Goal: Information Seeking & Learning: Understand process/instructions

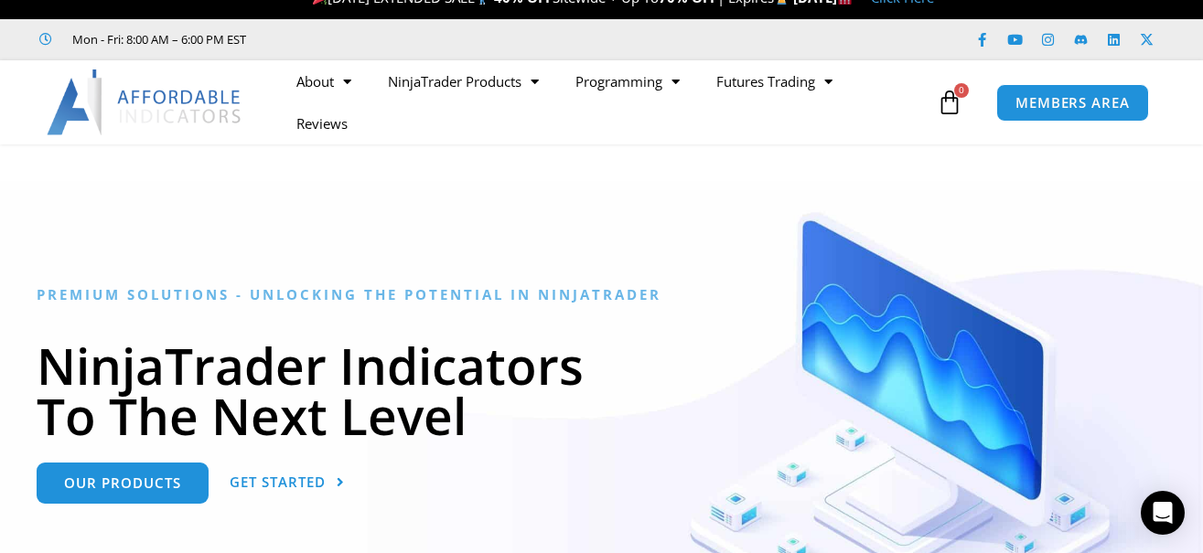
scroll to position [33, 0]
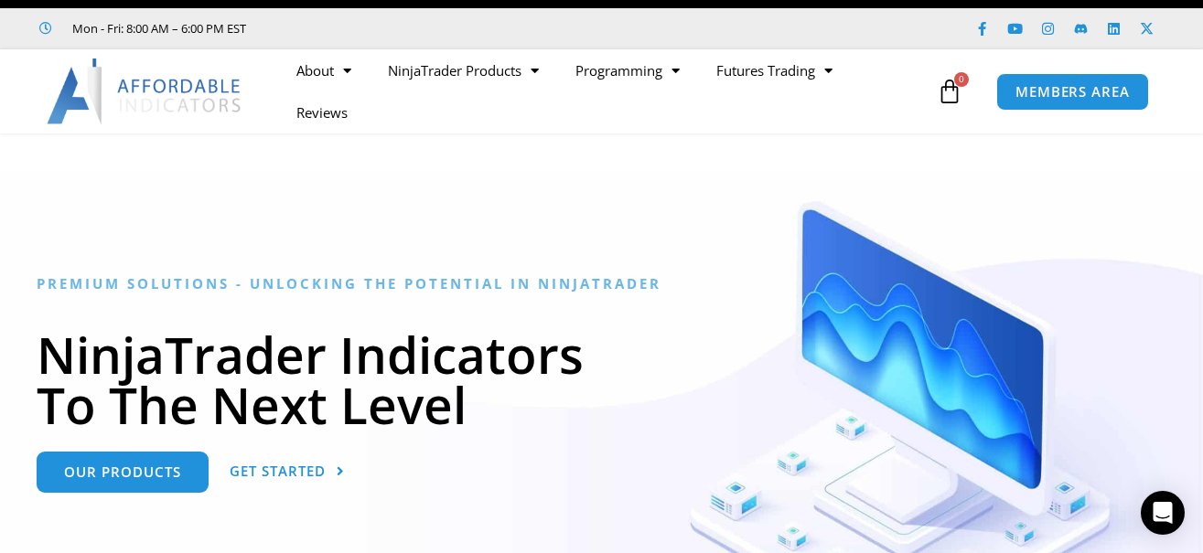
click at [1112, 84] on span "MEMBERS AREA" at bounding box center [1072, 92] width 125 height 16
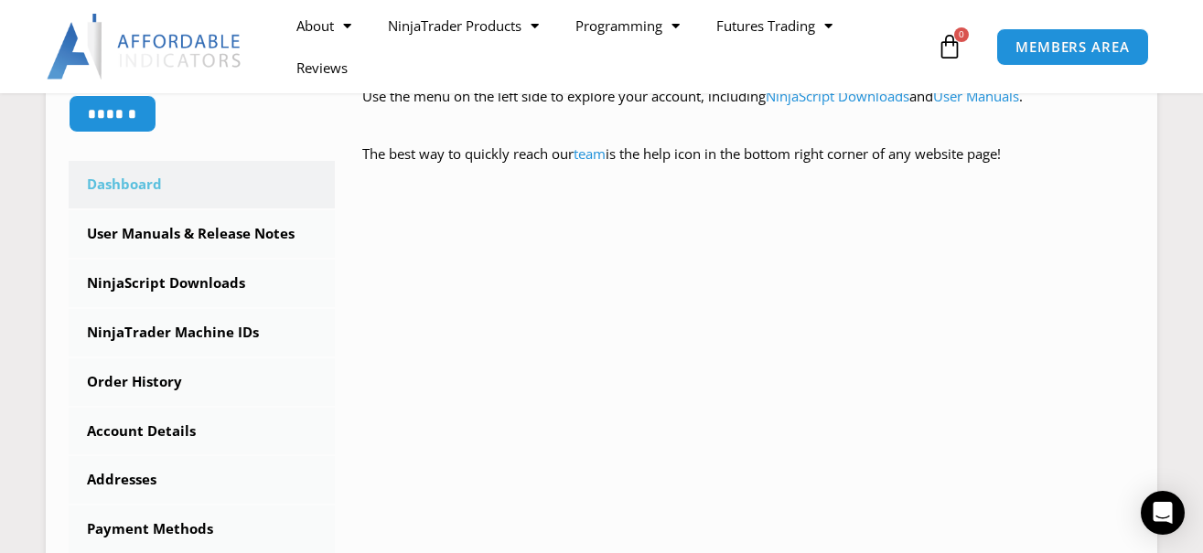
scroll to position [475, 0]
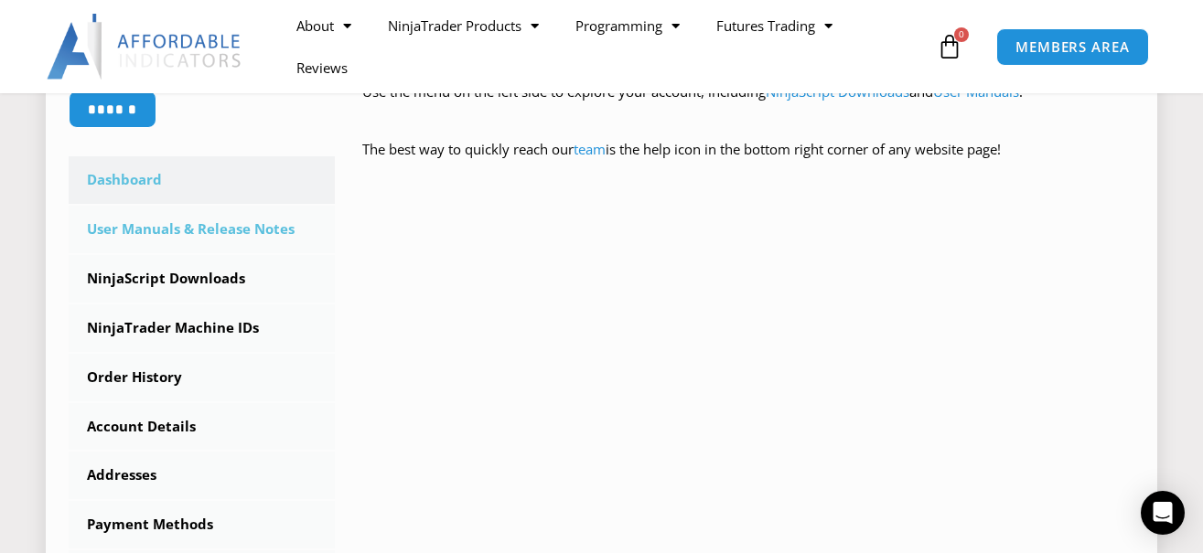
click at [207, 221] on link "User Manuals & Release Notes" at bounding box center [202, 230] width 266 height 48
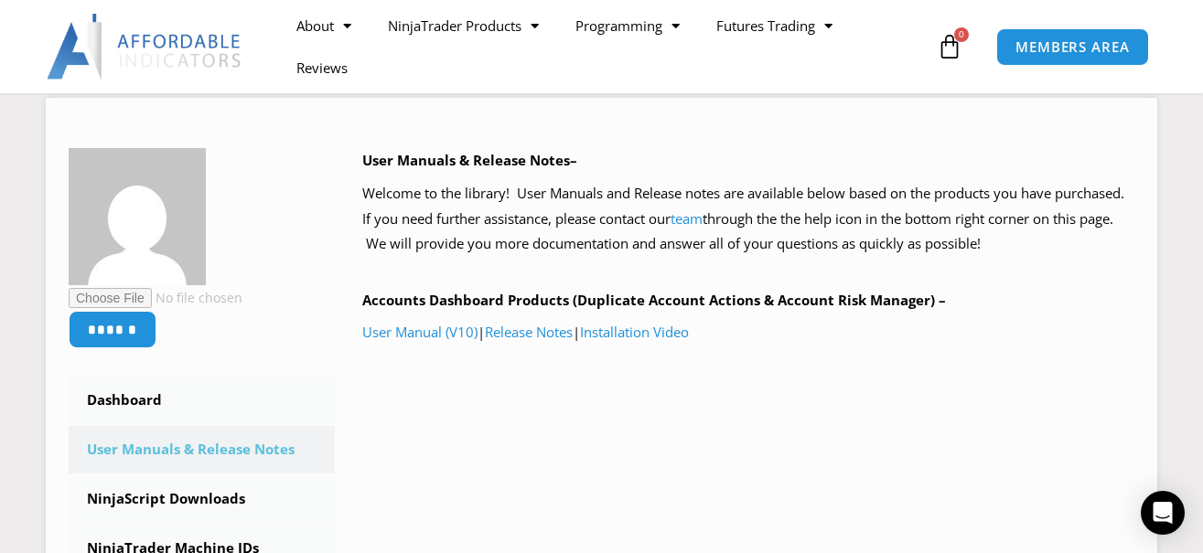
scroll to position [240, 0]
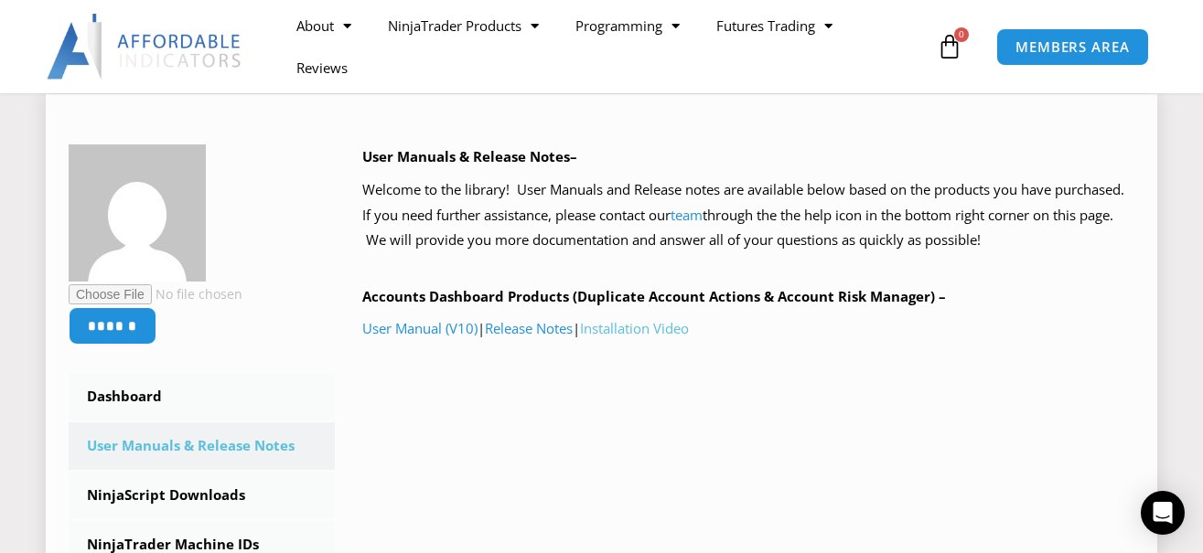
click at [663, 322] on link "Installation Video" at bounding box center [634, 328] width 109 height 18
